Goal: Submit feedback/report problem: Submit feedback/report problem

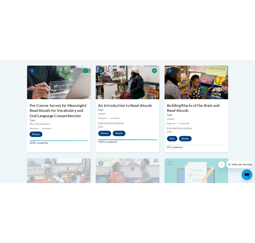
scroll to position [228, 0]
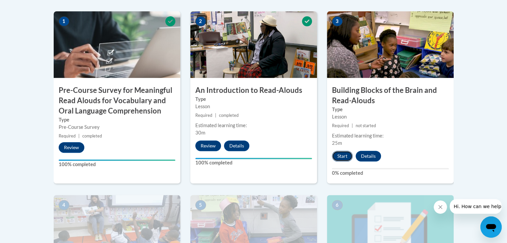
click at [251, 155] on button "Start" at bounding box center [342, 156] width 21 height 11
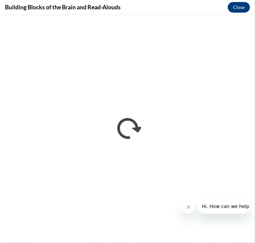
scroll to position [0, 0]
click at [180, 3] on div "Building Blocks of the Brain and Read-Alouds Close" at bounding box center [127, 7] width 255 height 15
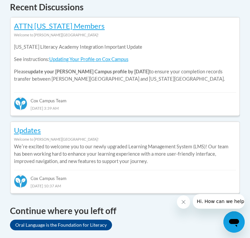
scroll to position [410, 0]
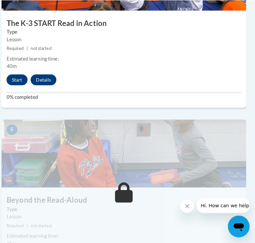
scroll to position [822, 4]
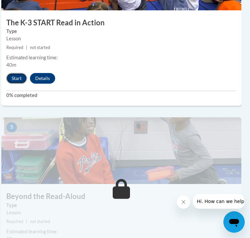
click at [20, 84] on button "Start" at bounding box center [16, 78] width 21 height 11
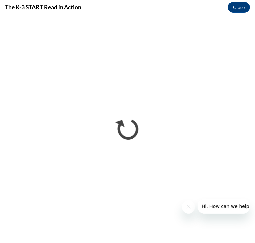
scroll to position [513, 0]
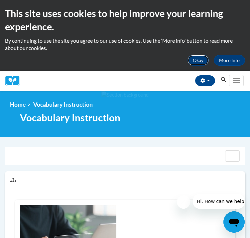
click at [197, 56] on button "Okay" at bounding box center [198, 60] width 21 height 11
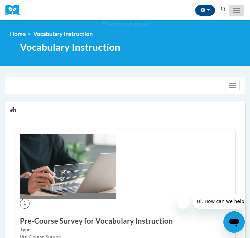
click at [240, 13] on span "Main menu" at bounding box center [236, 12] width 7 height 1
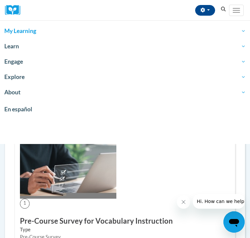
click at [44, 27] on span "My Learning" at bounding box center [125, 31] width 242 height 8
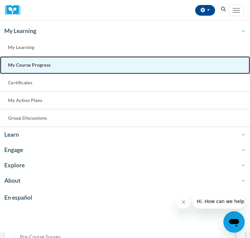
click at [39, 70] on link "My Course Progress" at bounding box center [125, 65] width 250 height 18
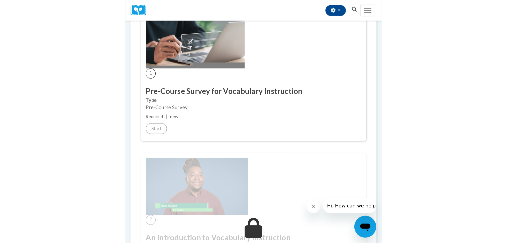
scroll to position [132, 0]
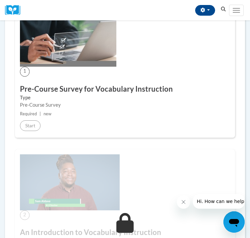
click at [110, 67] on img at bounding box center [68, 34] width 97 height 65
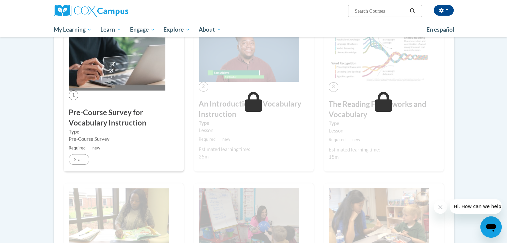
scroll to position [0, 0]
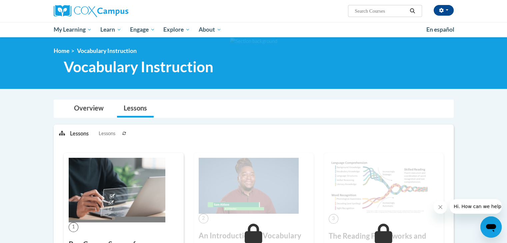
click at [123, 132] on icon at bounding box center [124, 134] width 4 height 4
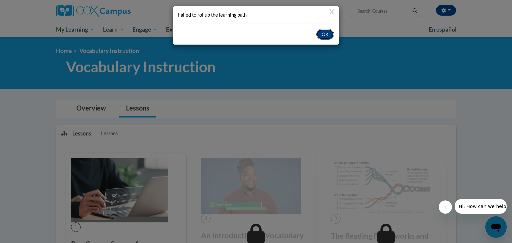
click at [250, 36] on button "OK" at bounding box center [325, 34] width 18 height 11
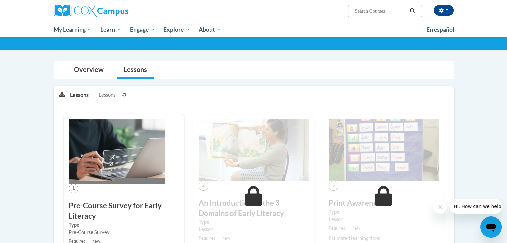
scroll to position [33, 0]
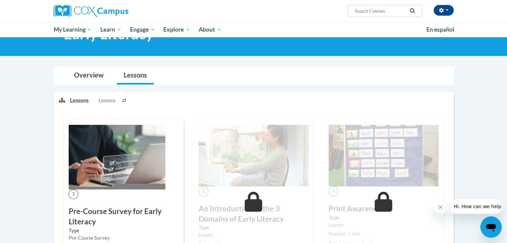
click at [123, 100] on icon at bounding box center [124, 100] width 4 height 3
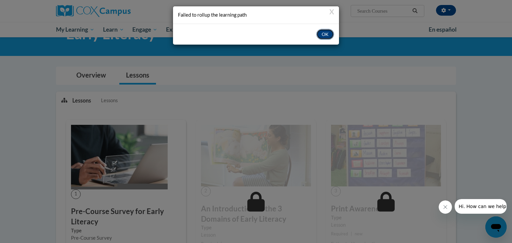
click at [322, 33] on button "OK" at bounding box center [325, 34] width 18 height 11
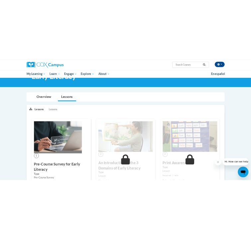
scroll to position [31, 0]
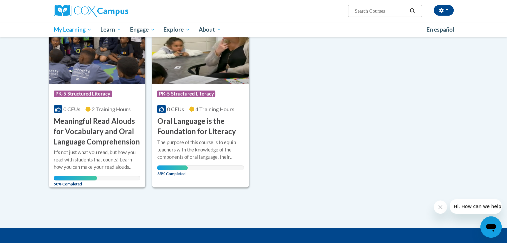
scroll to position [105, 0]
click at [229, 60] on img at bounding box center [200, 50] width 97 height 68
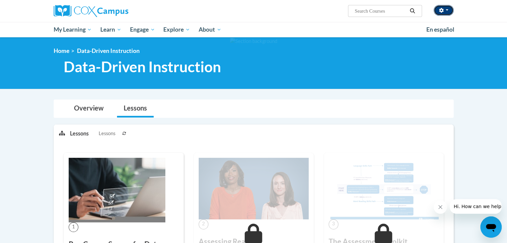
click at [250, 6] on button "button" at bounding box center [443, 10] width 20 height 11
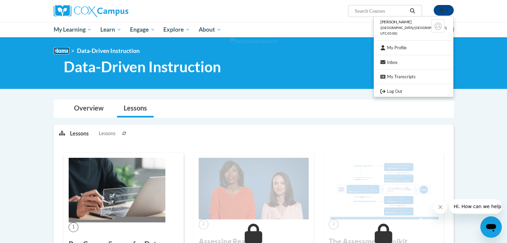
click at [64, 50] on link "Home" at bounding box center [62, 50] width 16 height 7
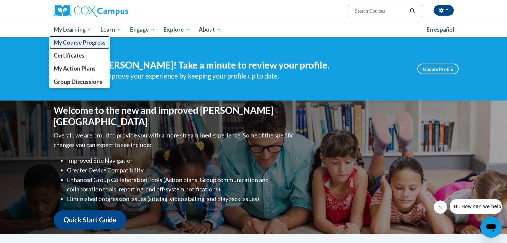
click at [81, 44] on span "My Course Progress" at bounding box center [79, 42] width 52 height 7
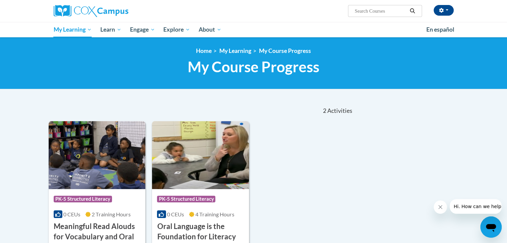
scroll to position [61, 0]
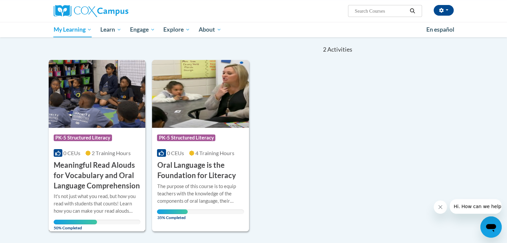
click at [87, 112] on img at bounding box center [97, 94] width 97 height 68
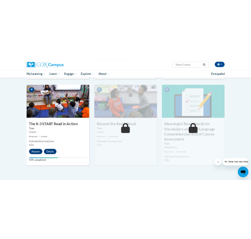
scroll to position [326, 0]
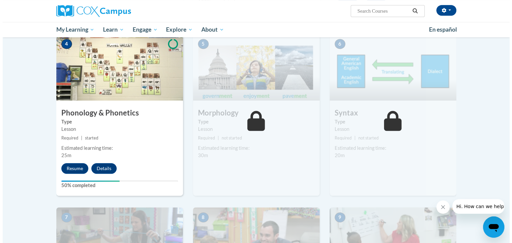
scroll to position [334, 0]
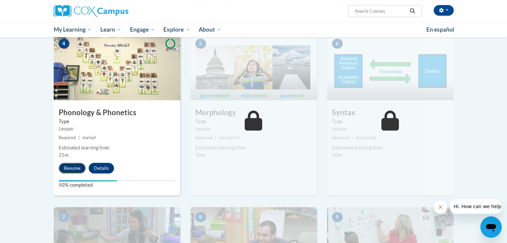
click at [70, 163] on button "Resume" at bounding box center [72, 168] width 27 height 11
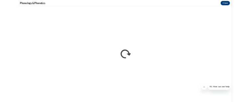
scroll to position [0, 0]
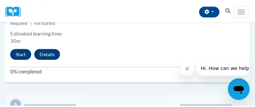
scroll to position [906, 0]
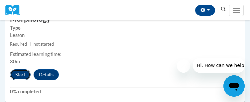
click at [26, 80] on button "Start" at bounding box center [20, 74] width 21 height 11
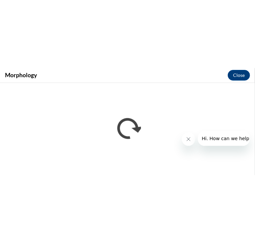
scroll to position [0, 0]
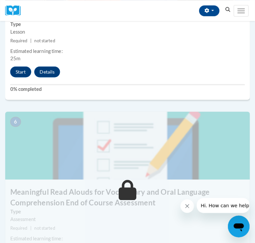
scroll to position [933, 0]
click at [26, 76] on button "Start" at bounding box center [20, 70] width 21 height 11
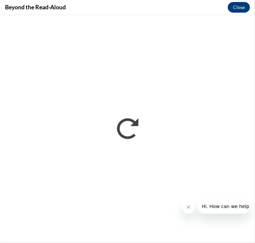
scroll to position [0, 0]
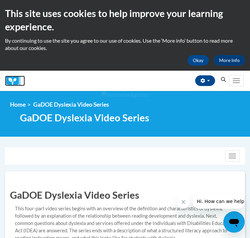
click at [0, 0] on img at bounding box center [0, 0] width 0 height 0
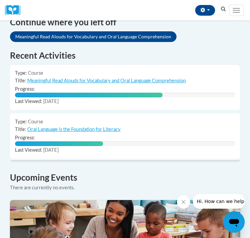
scroll to position [464, 0]
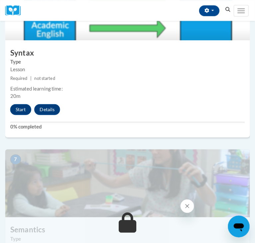
scroll to position [1048, 0]
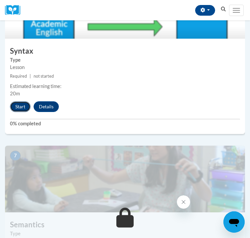
click at [20, 112] on button "Start" at bounding box center [20, 106] width 21 height 11
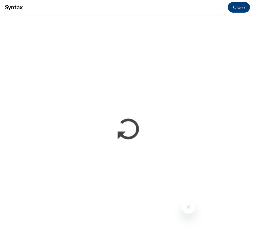
scroll to position [0, 0]
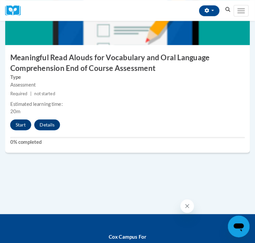
scroll to position [1064, 0]
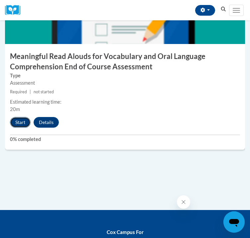
click at [23, 128] on button "Start" at bounding box center [20, 122] width 21 height 11
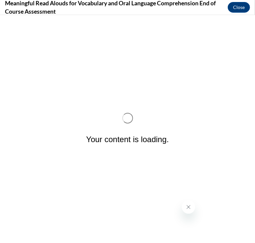
scroll to position [0, 0]
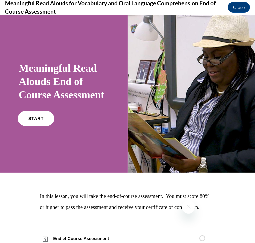
click at [47, 126] on link "START" at bounding box center [36, 118] width 36 height 15
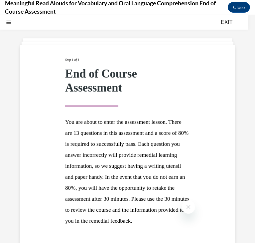
scroll to position [77, 0]
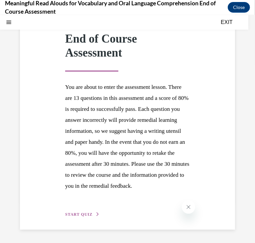
click at [79, 216] on span "START QUIZ" at bounding box center [78, 214] width 27 height 5
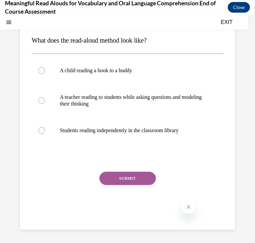
scroll to position [20, 0]
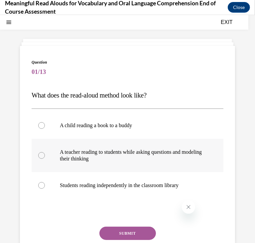
click at [106, 162] on label "A teacher reading to students while asking questions and modeling their thinking" at bounding box center [128, 155] width 192 height 33
click at [45, 159] on input "A teacher reading to students while asking questions and modeling their thinking" at bounding box center [41, 155] width 7 height 7
radio input "true"
click at [135, 231] on button "SUBMIT" at bounding box center [128, 232] width 57 height 13
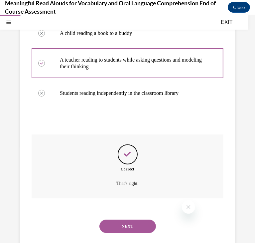
scroll to position [113, 0]
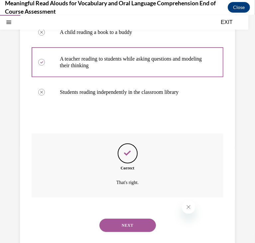
click at [134, 225] on button "NEXT" at bounding box center [128, 224] width 57 height 13
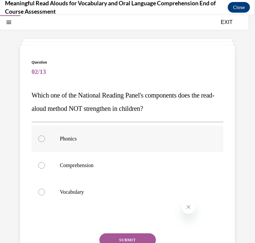
click at [65, 133] on label "Phonics" at bounding box center [128, 138] width 192 height 27
click at [45, 135] on input "Phonics" at bounding box center [41, 138] width 7 height 7
radio input "true"
click at [131, 237] on button "SUBMIT" at bounding box center [128, 239] width 57 height 13
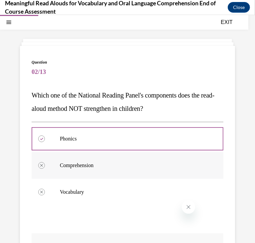
scroll to position [136, 0]
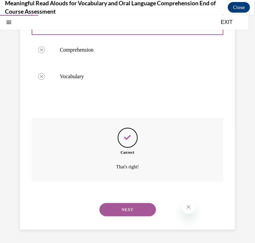
click at [140, 213] on button "NEXT" at bounding box center [128, 209] width 57 height 13
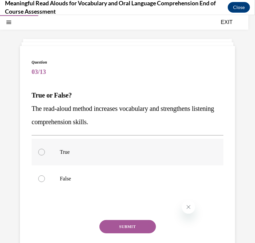
click at [95, 153] on p "True" at bounding box center [133, 152] width 147 height 7
click at [45, 153] on input "True" at bounding box center [41, 152] width 7 height 7
radio input "true"
click at [118, 226] on button "SUBMIT" at bounding box center [128, 226] width 57 height 13
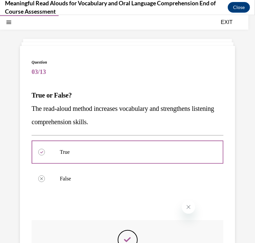
scroll to position [122, 0]
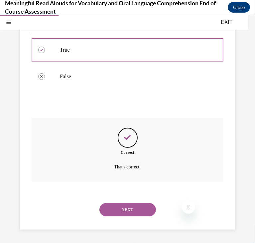
click at [135, 216] on button "NEXT" at bounding box center [128, 209] width 57 height 13
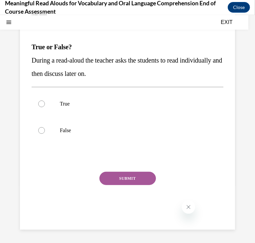
scroll to position [20, 0]
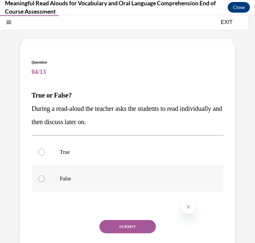
click at [71, 173] on label "False" at bounding box center [128, 178] width 192 height 27
click at [45, 175] on input "False" at bounding box center [41, 178] width 7 height 7
radio input "true"
click at [115, 225] on button "SUBMIT" at bounding box center [128, 226] width 57 height 13
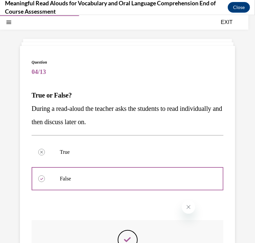
click at [128, 235] on icon "Feedback" at bounding box center [128, 239] width 10 height 10
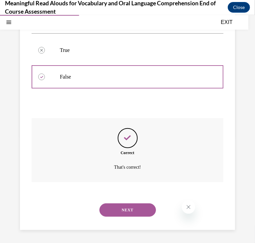
click at [136, 211] on button "NEXT" at bounding box center [128, 209] width 57 height 13
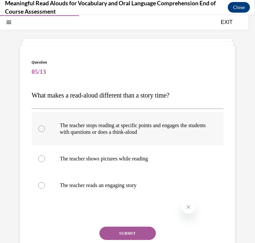
click at [125, 130] on p "The teacher stops reading at specific points and engages the students with ques…" at bounding box center [133, 128] width 147 height 13
click at [45, 130] on input "The teacher stops reading at specific points and engages the students with ques…" at bounding box center [41, 128] width 7 height 7
radio input "true"
click at [131, 233] on button "SUBMIT" at bounding box center [128, 232] width 57 height 13
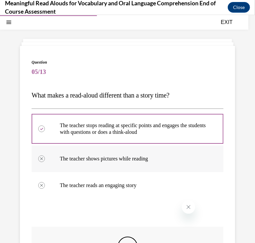
scroll to position [129, 0]
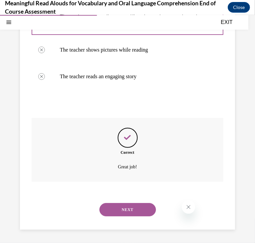
click at [136, 203] on button "NEXT" at bounding box center [128, 209] width 57 height 13
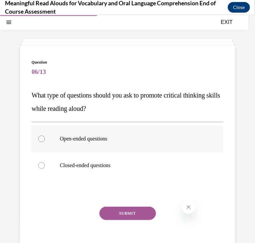
click at [101, 135] on p "Open-ended questions" at bounding box center [133, 138] width 147 height 7
click at [45, 135] on input "Open-ended questions" at bounding box center [41, 138] width 7 height 7
radio input "true"
click at [121, 207] on button "SUBMIT" at bounding box center [128, 213] width 57 height 13
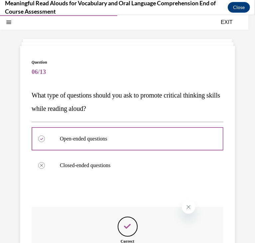
scroll to position [109, 0]
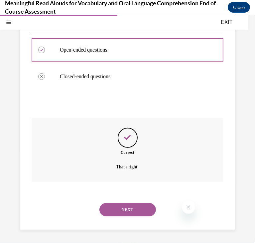
click at [129, 205] on button "NEXT" at bounding box center [128, 209] width 57 height 13
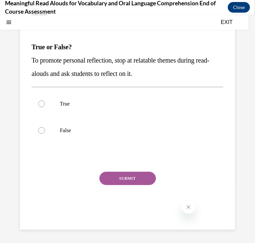
scroll to position [20, 0]
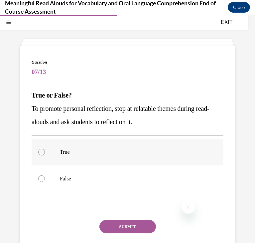
click at [98, 152] on p "True" at bounding box center [133, 152] width 147 height 7
click at [45, 152] on input "True" at bounding box center [41, 152] width 7 height 7
radio input "true"
click at [127, 222] on button "SUBMIT" at bounding box center [128, 226] width 57 height 13
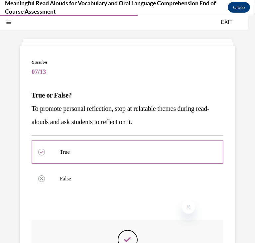
scroll to position [122, 0]
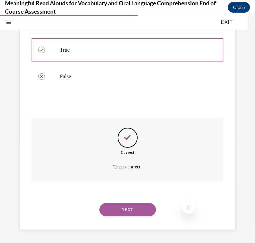
click at [140, 208] on button "NEXT" at bounding box center [128, 209] width 57 height 13
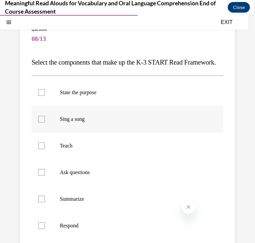
scroll to position [52, 0]
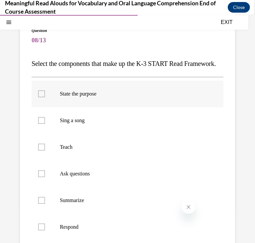
click at [112, 97] on p "State the purpose" at bounding box center [133, 93] width 147 height 7
click at [45, 97] on input "State the purpose" at bounding box center [41, 93] width 7 height 7
checkbox input "true"
click at [107, 150] on p "Teach" at bounding box center [133, 147] width 147 height 7
click at [45, 150] on input "Teach" at bounding box center [41, 147] width 7 height 7
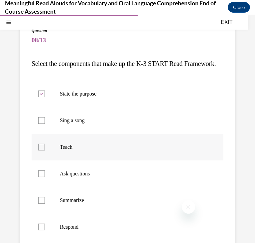
checkbox input "true"
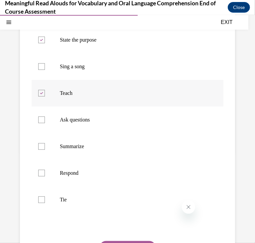
scroll to position [106, 0]
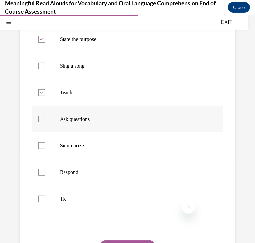
click at [107, 132] on label "Ask questions" at bounding box center [128, 119] width 192 height 27
click at [45, 122] on input "Ask questions" at bounding box center [41, 119] width 7 height 7
checkbox input "true"
click at [100, 176] on p "Respond" at bounding box center [133, 172] width 147 height 7
click at [45, 176] on input "Respond" at bounding box center [41, 172] width 7 height 7
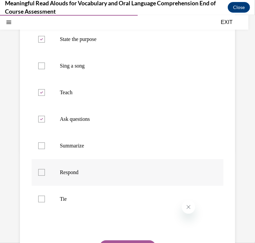
checkbox input "true"
click at [101, 202] on p "Tie" at bounding box center [133, 199] width 147 height 7
click at [45, 202] on input "Tie" at bounding box center [41, 199] width 7 height 7
checkbox input "true"
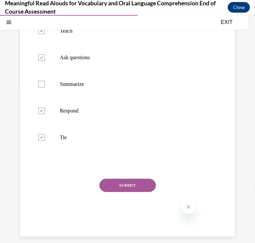
click at [127, 192] on button "SUBMIT" at bounding box center [128, 185] width 57 height 13
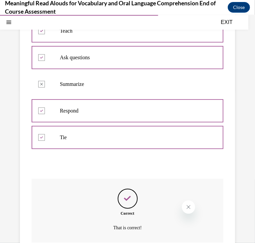
scroll to position [242, 0]
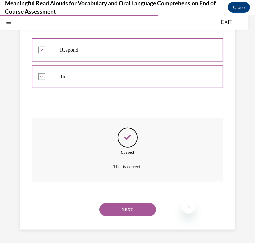
click at [134, 211] on button "NEXT" at bounding box center [128, 209] width 57 height 13
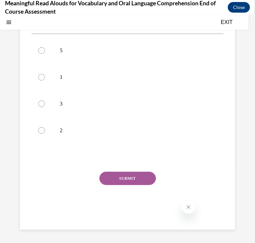
scroll to position [20, 0]
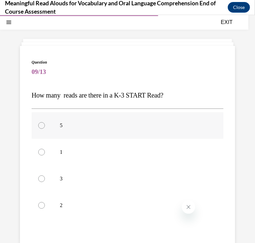
click at [115, 130] on label "5" at bounding box center [128, 125] width 192 height 27
click at [45, 129] on input "5" at bounding box center [41, 125] width 7 height 7
radio input "true"
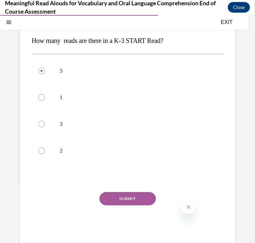
click at [129, 196] on button "SUBMIT" at bounding box center [128, 198] width 57 height 13
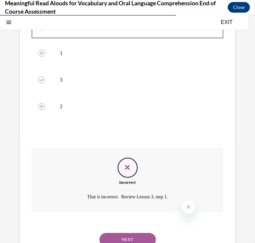
scroll to position [149, 0]
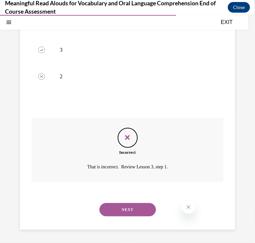
click at [133, 210] on button "NEXT" at bounding box center [128, 209] width 57 height 13
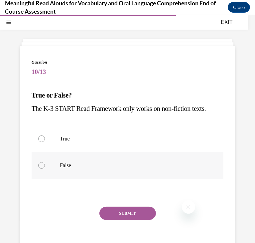
click at [91, 179] on label "False" at bounding box center [128, 165] width 192 height 27
click at [45, 169] on input "False" at bounding box center [41, 165] width 7 height 7
radio input "true"
click at [113, 220] on button "SUBMIT" at bounding box center [128, 213] width 57 height 13
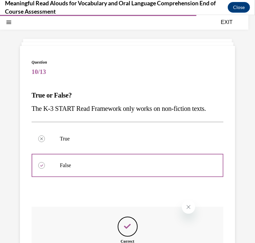
scroll to position [122, 0]
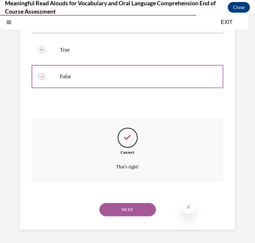
click at [121, 214] on button "NEXT" at bounding box center [128, 209] width 57 height 13
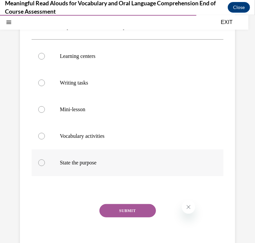
scroll to position [101, 0]
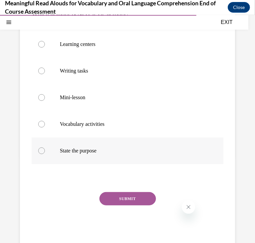
click at [101, 142] on label "State the purpose" at bounding box center [128, 150] width 192 height 27
click at [45, 147] on input "State the purpose" at bounding box center [41, 150] width 7 height 7
radio input "true"
click at [144, 204] on button "SUBMIT" at bounding box center [128, 198] width 57 height 13
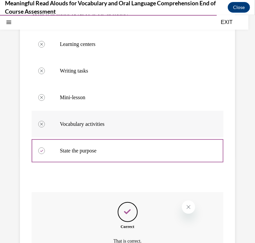
scroll to position [176, 0]
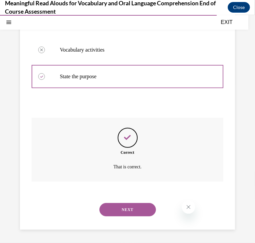
click at [135, 209] on button "NEXT" at bounding box center [128, 209] width 57 height 13
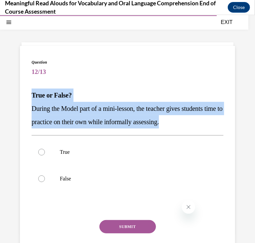
drag, startPoint x: 217, startPoint y: 121, endPoint x: 23, endPoint y: 96, distance: 196.1
click at [23, 96] on div "Question 12/13 True or False? During the Model part of a mini-lesson, the teach…" at bounding box center [127, 162] width 215 height 232
copy div "True or False? During the Model part of a mini-lesson, the teacher gives studen…"
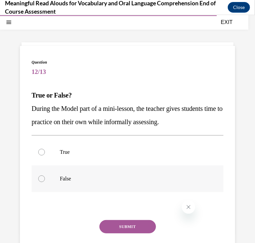
click at [77, 177] on p "False" at bounding box center [133, 178] width 147 height 7
click at [45, 177] on input "False" at bounding box center [41, 178] width 7 height 7
radio input "true"
click at [122, 223] on button "SUBMIT" at bounding box center [128, 226] width 57 height 13
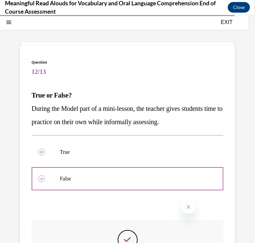
scroll to position [122, 0]
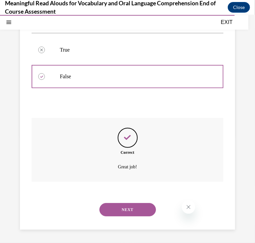
click at [126, 212] on button "NEXT" at bounding box center [128, 209] width 57 height 13
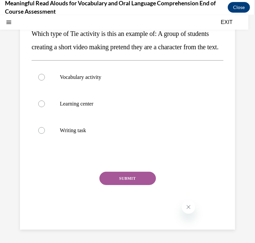
scroll to position [20, 0]
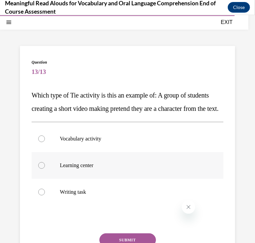
click at [109, 179] on label "Learning center" at bounding box center [128, 165] width 192 height 27
click at [45, 169] on input "Learning center" at bounding box center [41, 165] width 7 height 7
radio input "true"
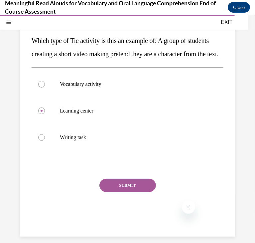
click at [126, 192] on button "SUBMIT" at bounding box center [128, 185] width 57 height 13
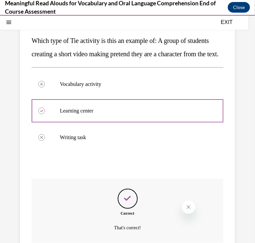
scroll to position [149, 0]
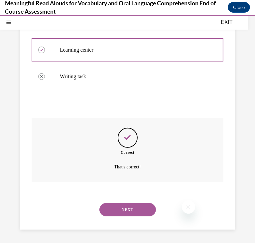
click at [134, 210] on button "NEXT" at bounding box center [128, 209] width 57 height 13
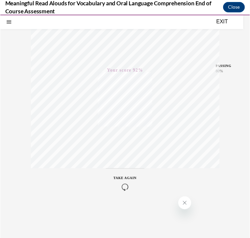
scroll to position [0, 0]
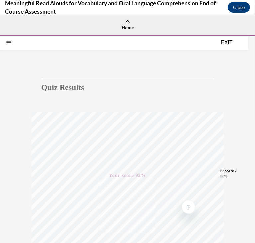
click at [229, 39] on button "EXIT" at bounding box center [227, 42] width 40 height 8
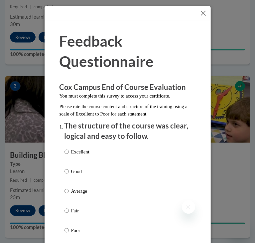
scroll to position [32, 0]
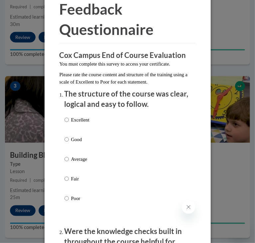
click at [82, 127] on label "Excellent" at bounding box center [77, 125] width 25 height 18
click at [69, 124] on input "Excellent" at bounding box center [67, 119] width 4 height 7
radio input "true"
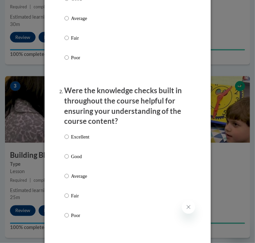
scroll to position [176, 0]
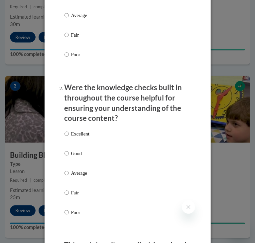
click at [76, 150] on p "Good" at bounding box center [80, 153] width 18 height 7
click at [69, 150] on input "Good" at bounding box center [67, 153] width 4 height 7
radio input "true"
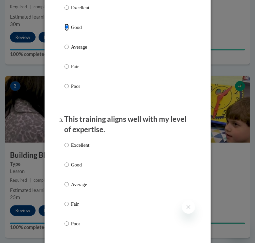
scroll to position [308, 0]
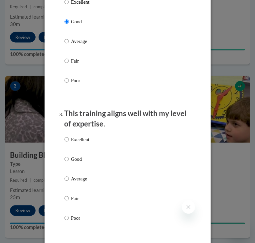
click at [76, 159] on p "Good" at bounding box center [80, 159] width 18 height 7
click at [69, 159] on input "Good" at bounding box center [67, 159] width 4 height 7
radio input "true"
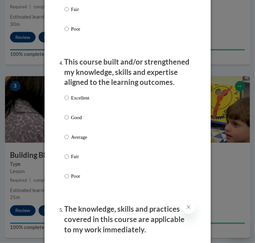
scroll to position [511, 0]
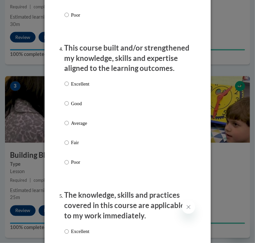
click at [79, 102] on p "Good" at bounding box center [80, 103] width 18 height 7
click at [69, 102] on input "Good" at bounding box center [67, 103] width 4 height 7
radio input "true"
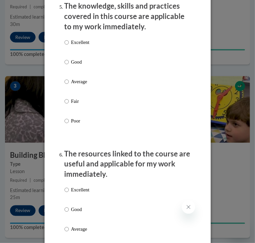
scroll to position [702, 0]
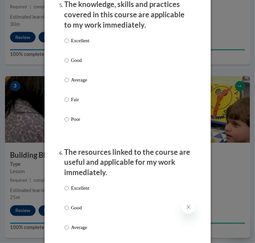
click at [77, 46] on label "Excellent" at bounding box center [77, 46] width 25 height 18
click at [69, 44] on input "Excellent" at bounding box center [67, 40] width 4 height 7
radio input "true"
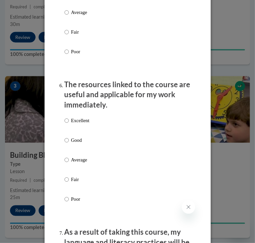
scroll to position [781, 0]
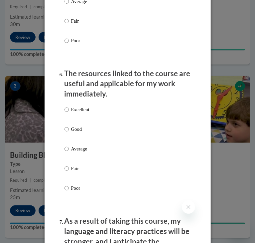
click at [81, 124] on div "Excellent Good Average Fair Poor" at bounding box center [77, 154] width 25 height 103
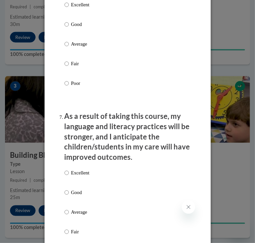
scroll to position [889, 0]
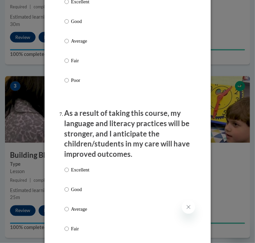
click at [71, 21] on p "Good" at bounding box center [80, 21] width 18 height 7
click at [69, 21] on input "Good" at bounding box center [67, 21] width 4 height 7
radio input "true"
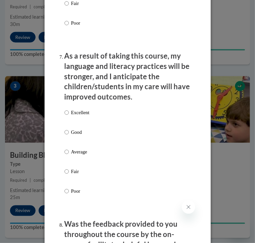
scroll to position [947, 0]
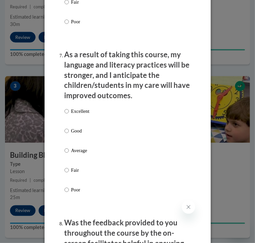
click at [79, 148] on p "Average" at bounding box center [80, 150] width 18 height 7
click at [69, 148] on input "Average" at bounding box center [67, 150] width 4 height 7
radio input "true"
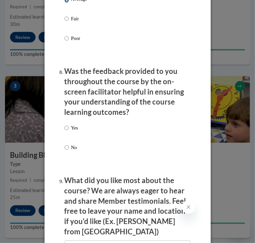
scroll to position [1099, 0]
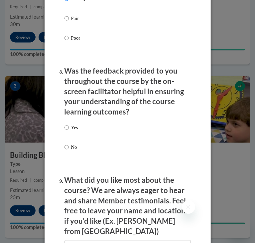
click at [71, 131] on p "Yes" at bounding box center [74, 127] width 7 height 7
click at [69, 131] on input "Yes" at bounding box center [67, 127] width 4 height 7
radio input "true"
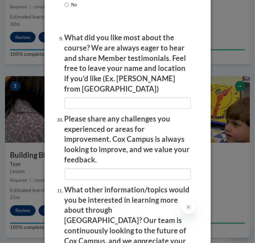
scroll to position [1339, 0]
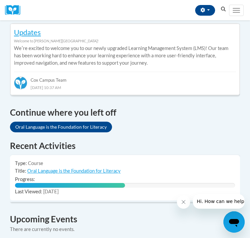
scroll to position [374, 0]
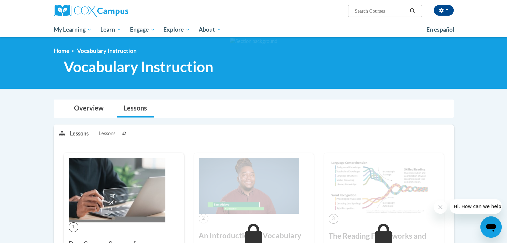
click at [123, 134] on icon at bounding box center [124, 133] width 4 height 3
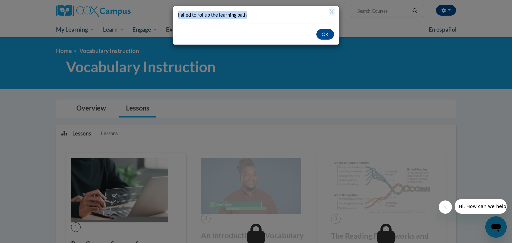
drag, startPoint x: 248, startPoint y: 15, endPoint x: 165, endPoint y: 19, distance: 83.4
click at [165, 19] on div "X Failed to rollup the learning path OK" at bounding box center [256, 121] width 512 height 243
copy div "X Failed to rollup the learning path"
click at [250, 9] on button "X" at bounding box center [331, 11] width 5 height 7
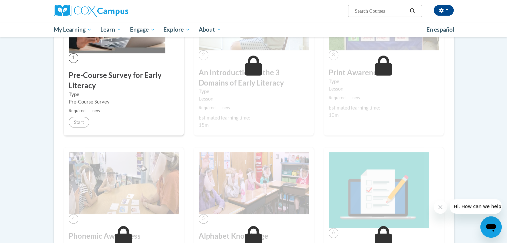
scroll to position [212, 0]
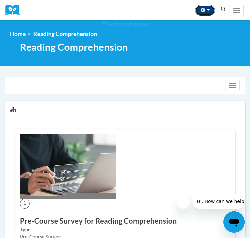
click at [208, 11] on span "button" at bounding box center [209, 9] width 3 height 1
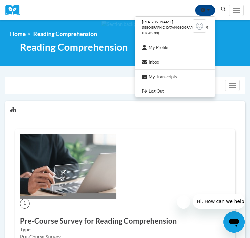
click at [97, 93] on div "Toggle navigation" at bounding box center [125, 85] width 240 height 17
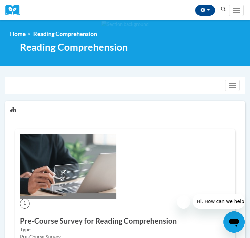
click at [227, 12] on button "Search" at bounding box center [224, 9] width 10 height 8
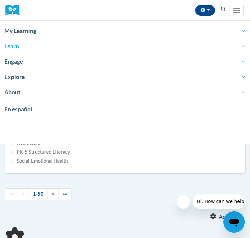
click at [141, 200] on ul "«« « 1-50 » »»" at bounding box center [125, 194] width 240 height 12
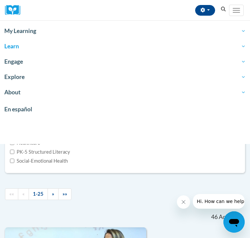
click at [164, 12] on div "Madisyn Storie (America/Chicago UTC-05:00) My Profile Inbox My Transcripts Log …" at bounding box center [127, 10] width 204 height 20
click at [242, 16] on button "Toggle navigation" at bounding box center [236, 10] width 15 height 11
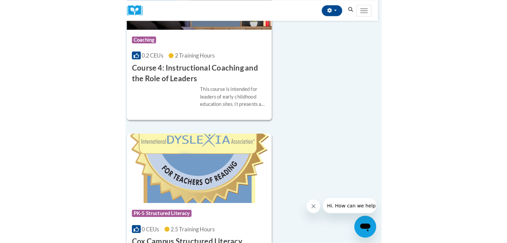
scroll to position [1433, 0]
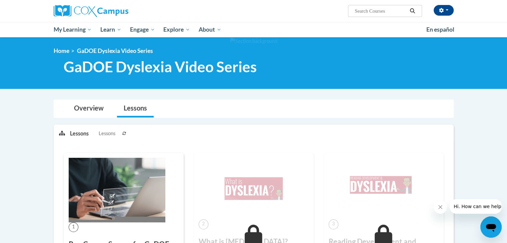
click at [121, 133] on button at bounding box center [124, 133] width 8 height 17
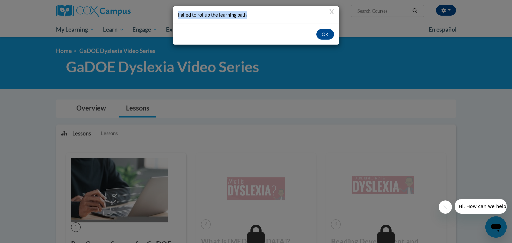
drag, startPoint x: 248, startPoint y: 16, endPoint x: 175, endPoint y: 14, distance: 72.6
click at [175, 14] on div "X Failed to rollup the learning path" at bounding box center [256, 14] width 166 height 17
copy div "Failed to rollup the learning path"
click at [333, 13] on button "X" at bounding box center [331, 11] width 5 height 7
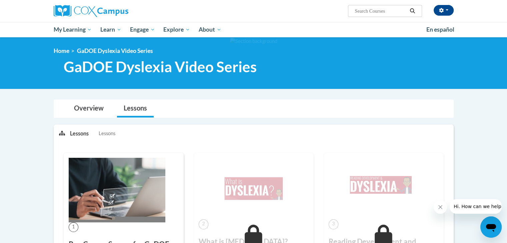
click at [472, 206] on span "Hi. How can we help?" at bounding box center [478, 206] width 50 height 5
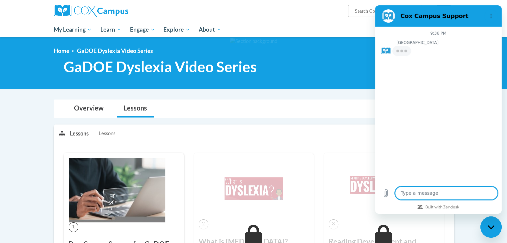
type textarea "x"
type textarea "w"
type textarea "x"
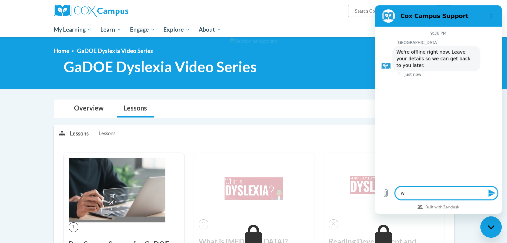
type textarea "wh"
type textarea "x"
type textarea "why"
type textarea "x"
type textarea "why"
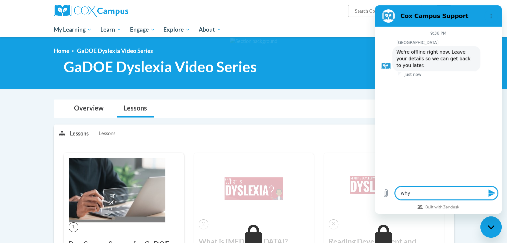
type textarea "x"
type textarea "why d"
type textarea "x"
type textarea "why do"
type textarea "x"
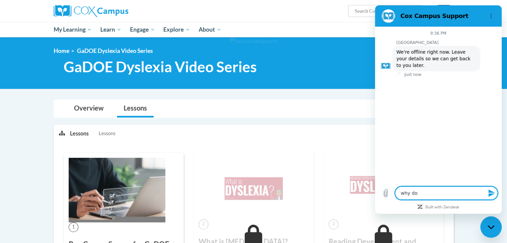
type textarea "why doe"
type textarea "x"
type textarea "why doe"
type textarea "x"
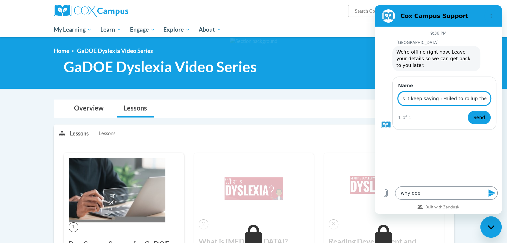
scroll to position [0, 18]
type input "s it keep saying : Failed to rollup the learning path"
click at [467, 111] on button "Send" at bounding box center [478, 117] width 23 height 13
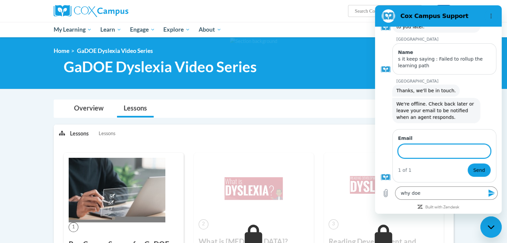
scroll to position [37, 0]
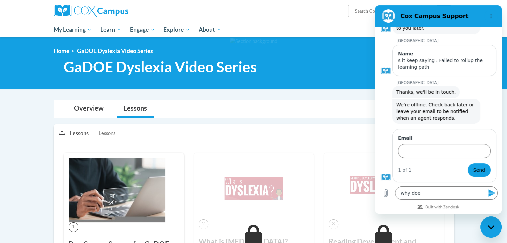
click at [492, 232] on div "Close messaging window" at bounding box center [491, 227] width 20 height 20
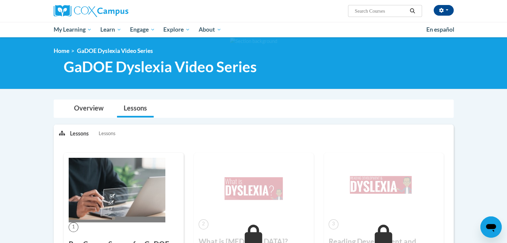
type textarea "x"
